Goal: Information Seeking & Learning: Learn about a topic

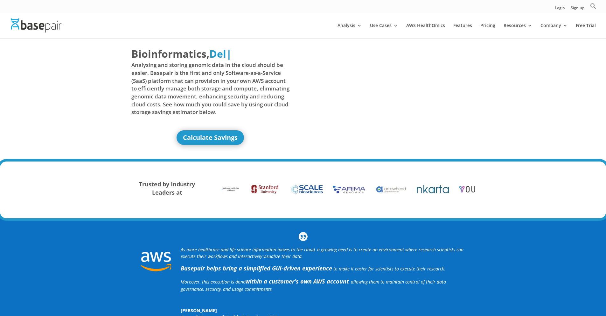
scroll to position [1, 0]
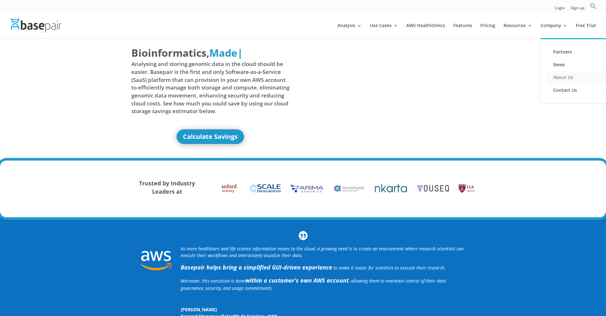
click at [562, 78] on link "About Us" at bounding box center [579, 77] width 64 height 13
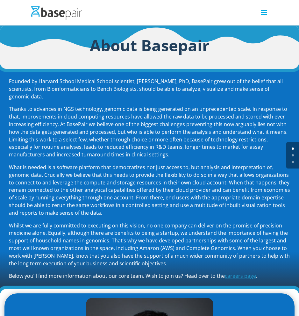
click at [34, 237] on span "Whilst we are fully committed to executing on this vision, no one company can d…" at bounding box center [149, 244] width 281 height 45
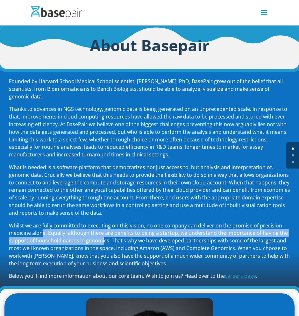
drag, startPoint x: 42, startPoint y: 233, endPoint x: 103, endPoint y: 240, distance: 62.2
click at [103, 240] on span "Whilst we are fully committed to executing on this vision, no one company can d…" at bounding box center [149, 244] width 281 height 45
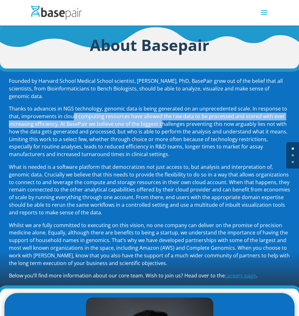
drag, startPoint x: 71, startPoint y: 120, endPoint x: 161, endPoint y: 123, distance: 89.5
click at [160, 123] on p "Thanks to advances in NGS technology, genomic data is being generated on an unp…" at bounding box center [149, 134] width 281 height 58
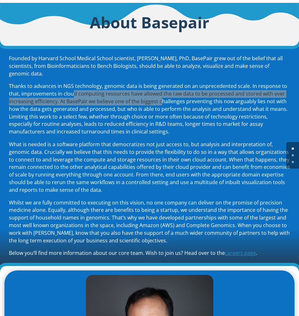
scroll to position [24, 0]
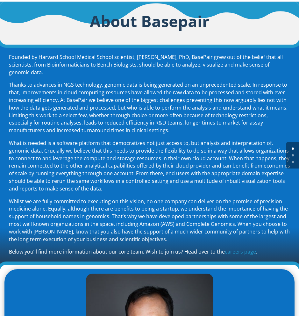
drag, startPoint x: 152, startPoint y: 150, endPoint x: 174, endPoint y: 164, distance: 25.3
click at [174, 164] on p "What is needed is a software platform that democratizes not just access to, but…" at bounding box center [149, 168] width 281 height 58
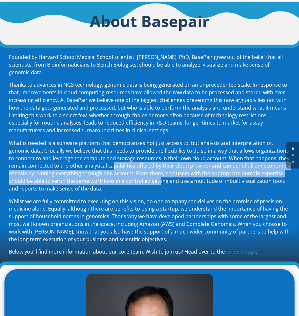
drag, startPoint x: 111, startPoint y: 163, endPoint x: 159, endPoint y: 179, distance: 50.2
click at [159, 179] on p "What is needed is a software platform that democratizes not just access to, but…" at bounding box center [149, 168] width 281 height 58
click at [138, 171] on p "What is needed is a software platform that democratizes not just access to, but…" at bounding box center [149, 168] width 281 height 58
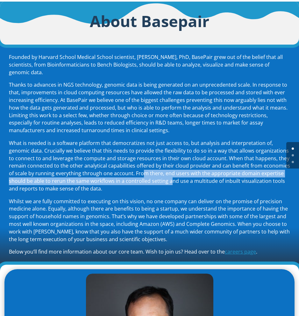
drag, startPoint x: 140, startPoint y: 174, endPoint x: 170, endPoint y: 180, distance: 30.5
click at [170, 180] on p "What is needed is a software platform that democratizes not just access to, but…" at bounding box center [149, 168] width 281 height 58
